Goal: Information Seeking & Learning: Learn about a topic

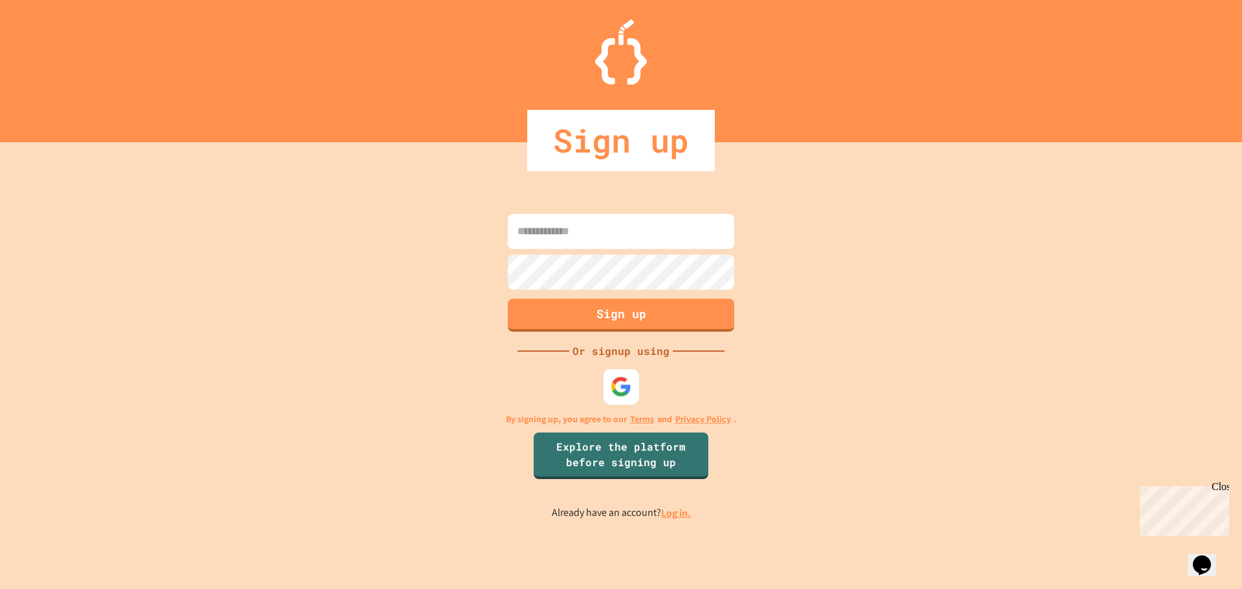
click at [615, 387] on img at bounding box center [621, 386] width 21 height 21
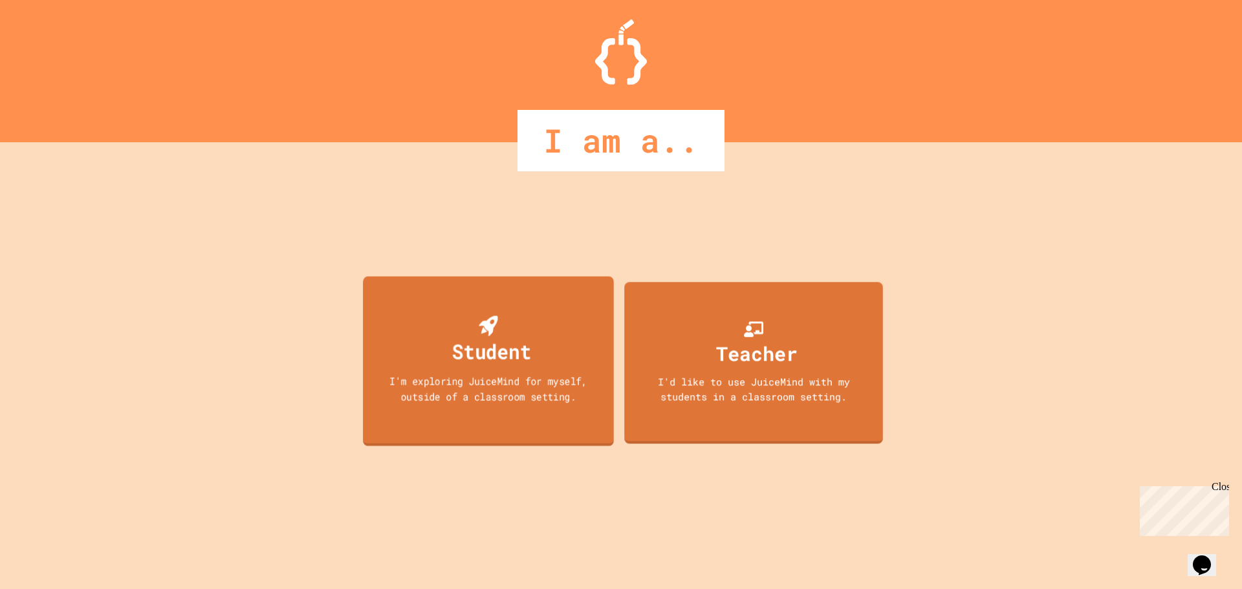
click at [479, 371] on div "Student I'm exploring JuiceMind for myself, outside of a classroom setting." at bounding box center [488, 361] width 251 height 170
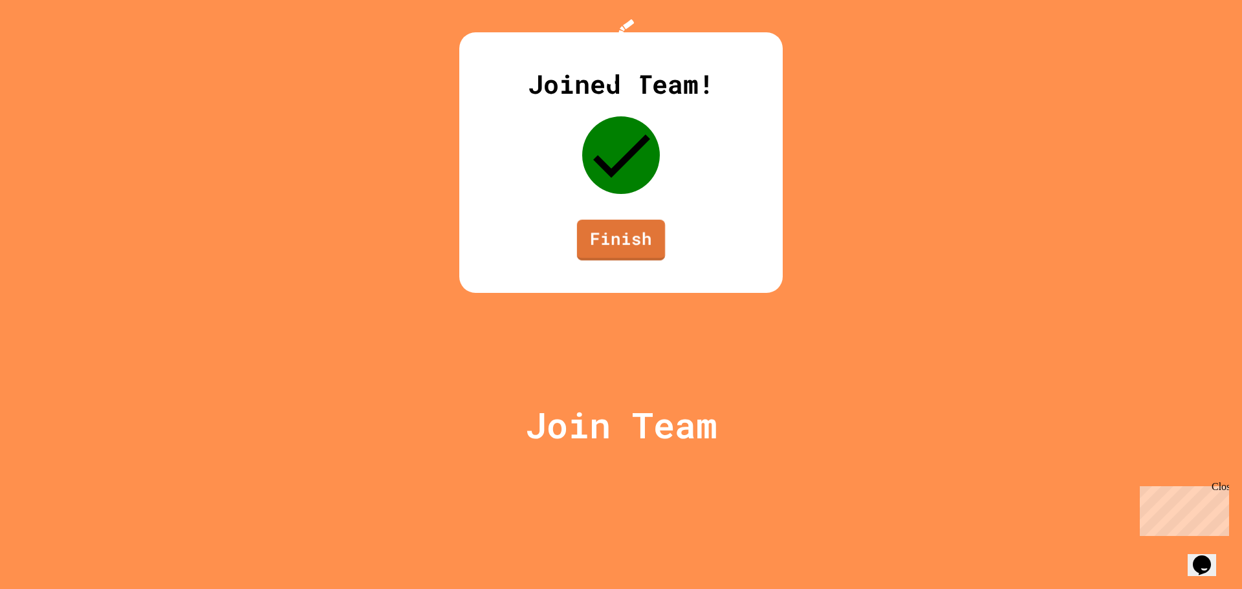
click at [620, 261] on link "Finish" at bounding box center [621, 240] width 88 height 41
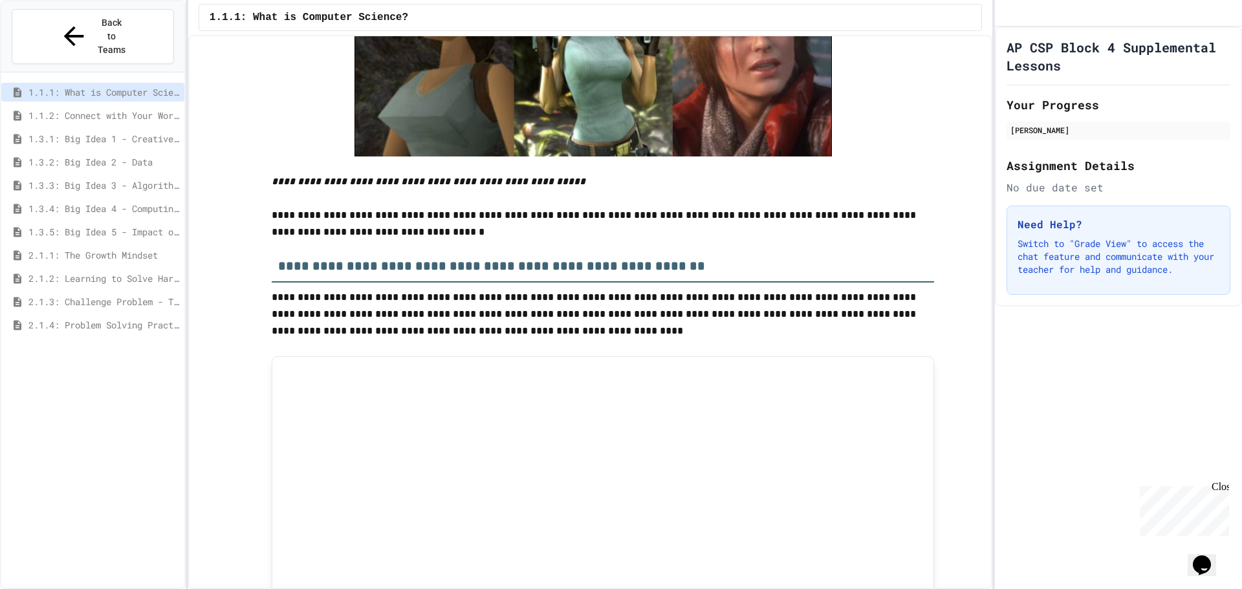
scroll to position [4658, 0]
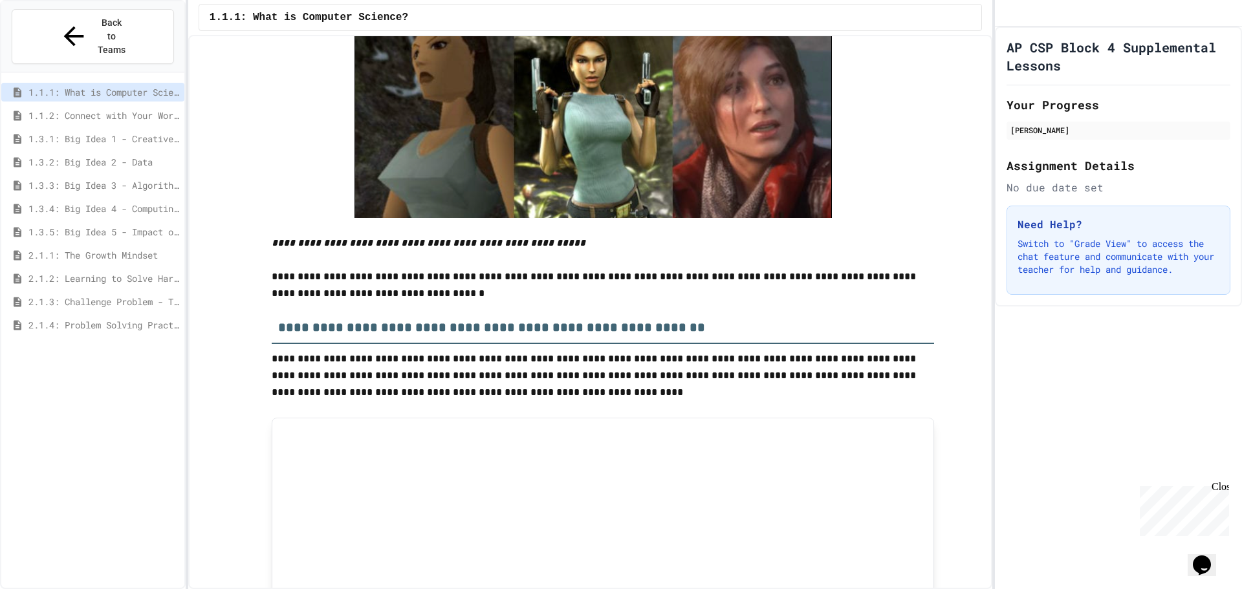
drag, startPoint x: 516, startPoint y: 250, endPoint x: 488, endPoint y: 272, distance: 34.6
click at [488, 268] on p at bounding box center [603, 260] width 662 height 17
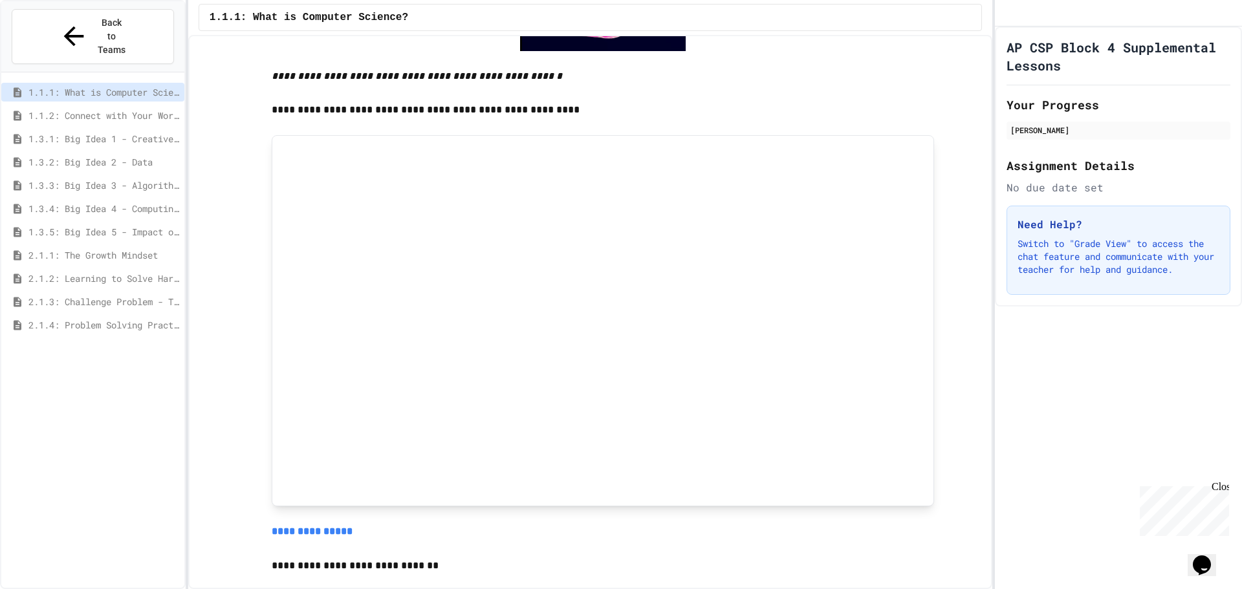
scroll to position [707, 0]
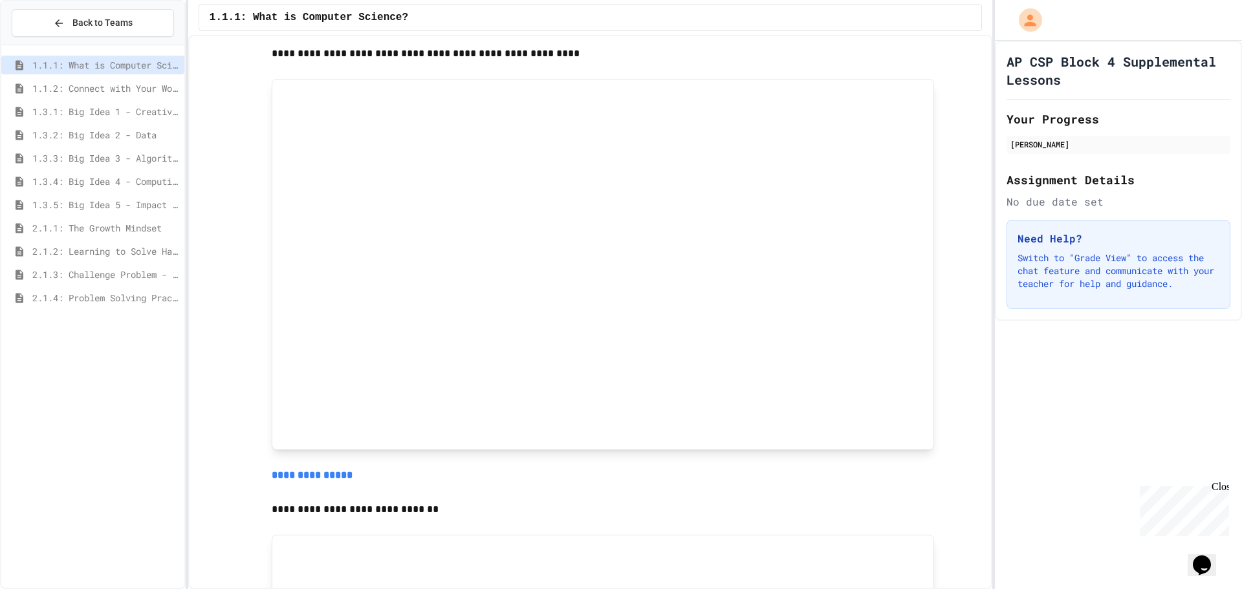
scroll to position [782, 0]
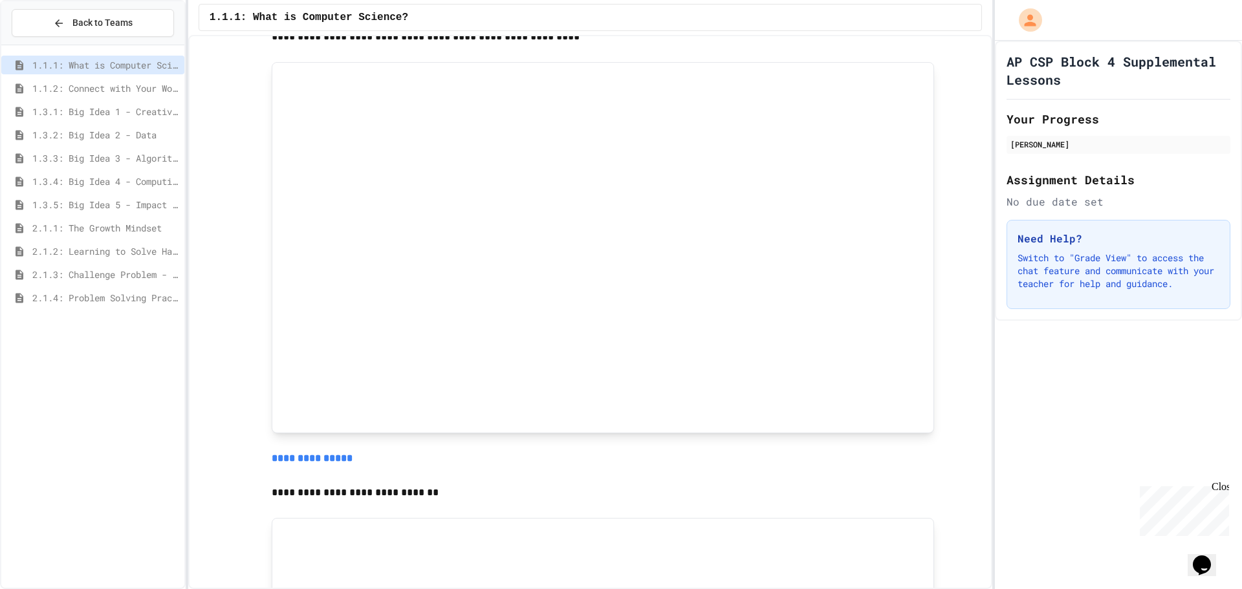
click at [435, 62] on p at bounding box center [603, 53] width 662 height 17
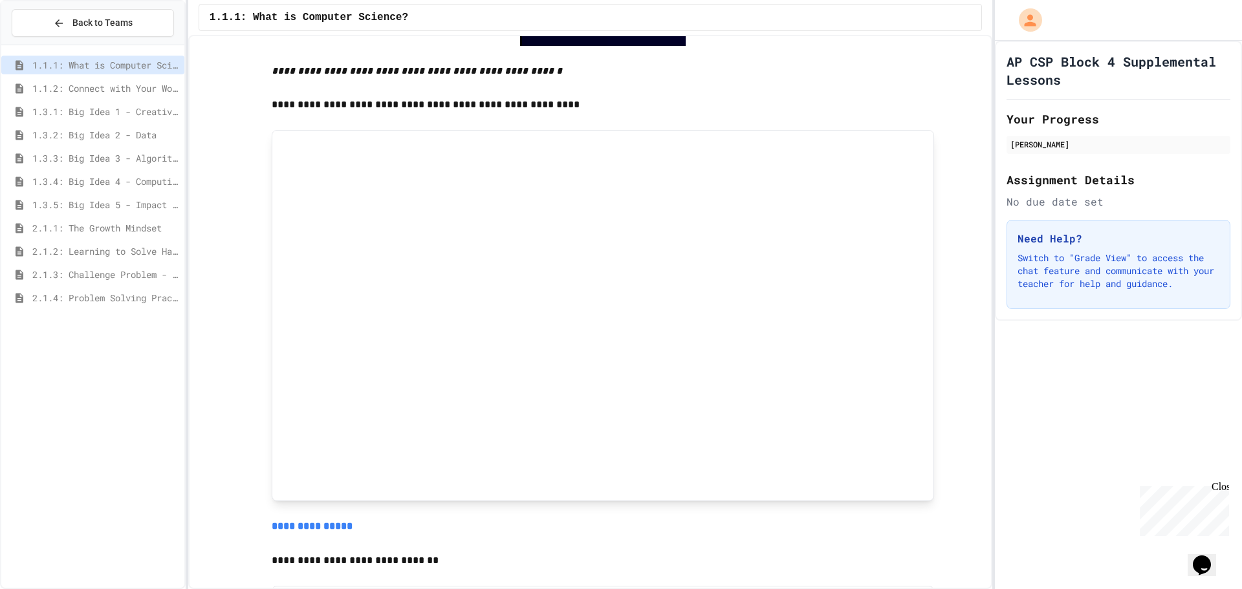
scroll to position [587, 0]
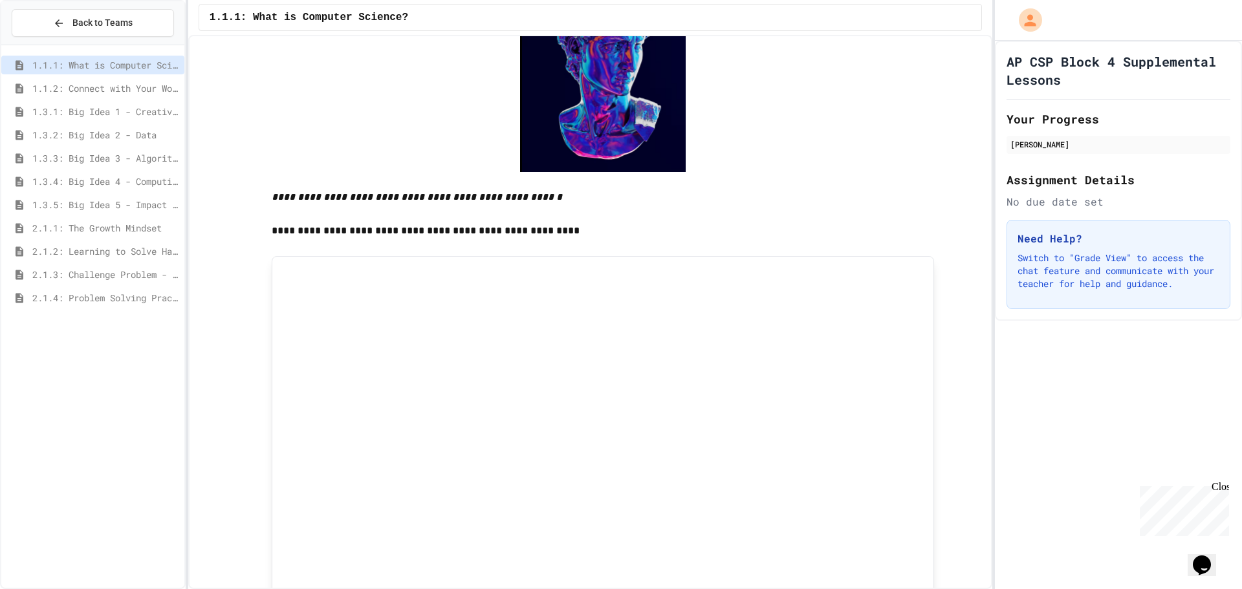
click at [383, 137] on div at bounding box center [603, 64] width 662 height 215
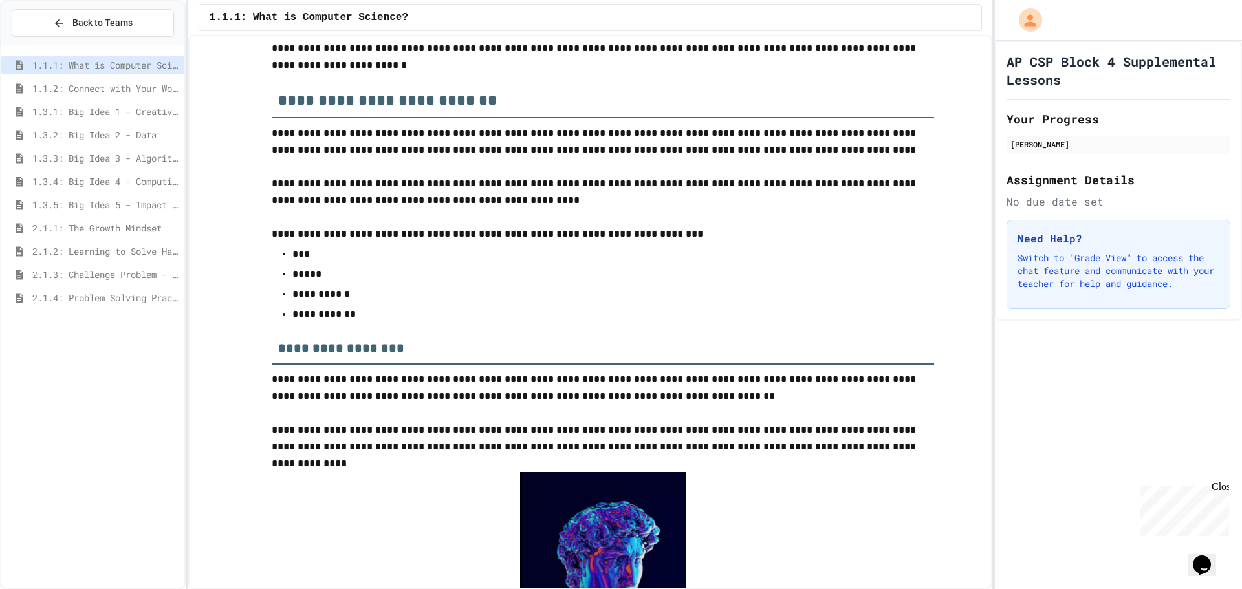
scroll to position [0, 0]
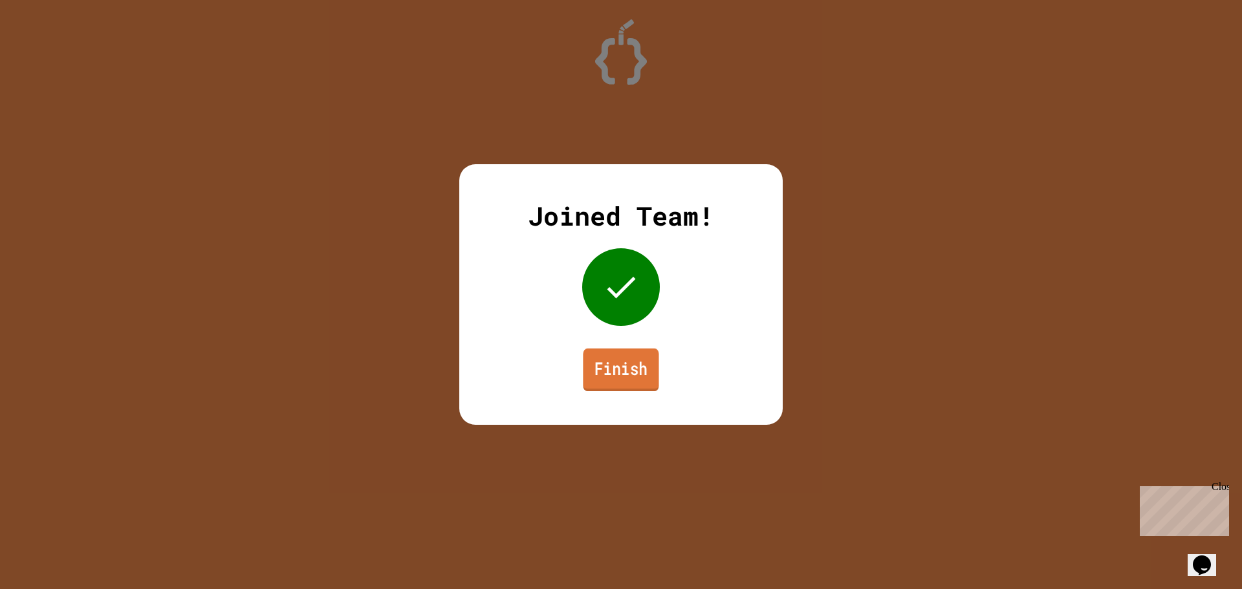
click at [620, 358] on link "Finish" at bounding box center [621, 370] width 76 height 43
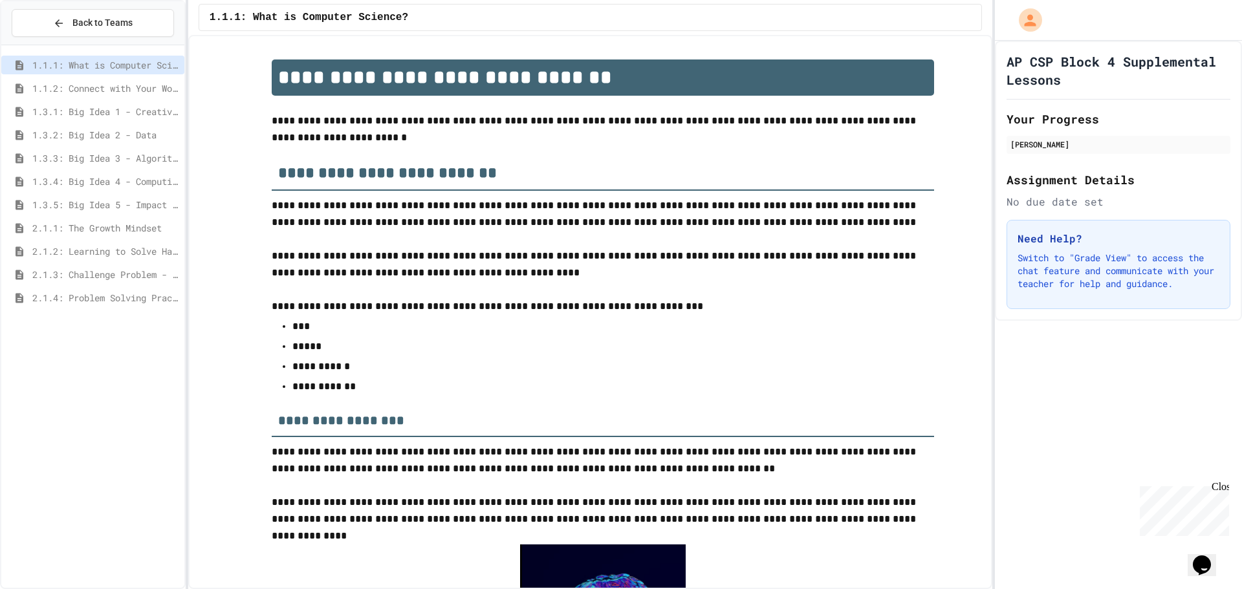
scroll to position [65, 0]
